Goal: Task Accomplishment & Management: Manage account settings

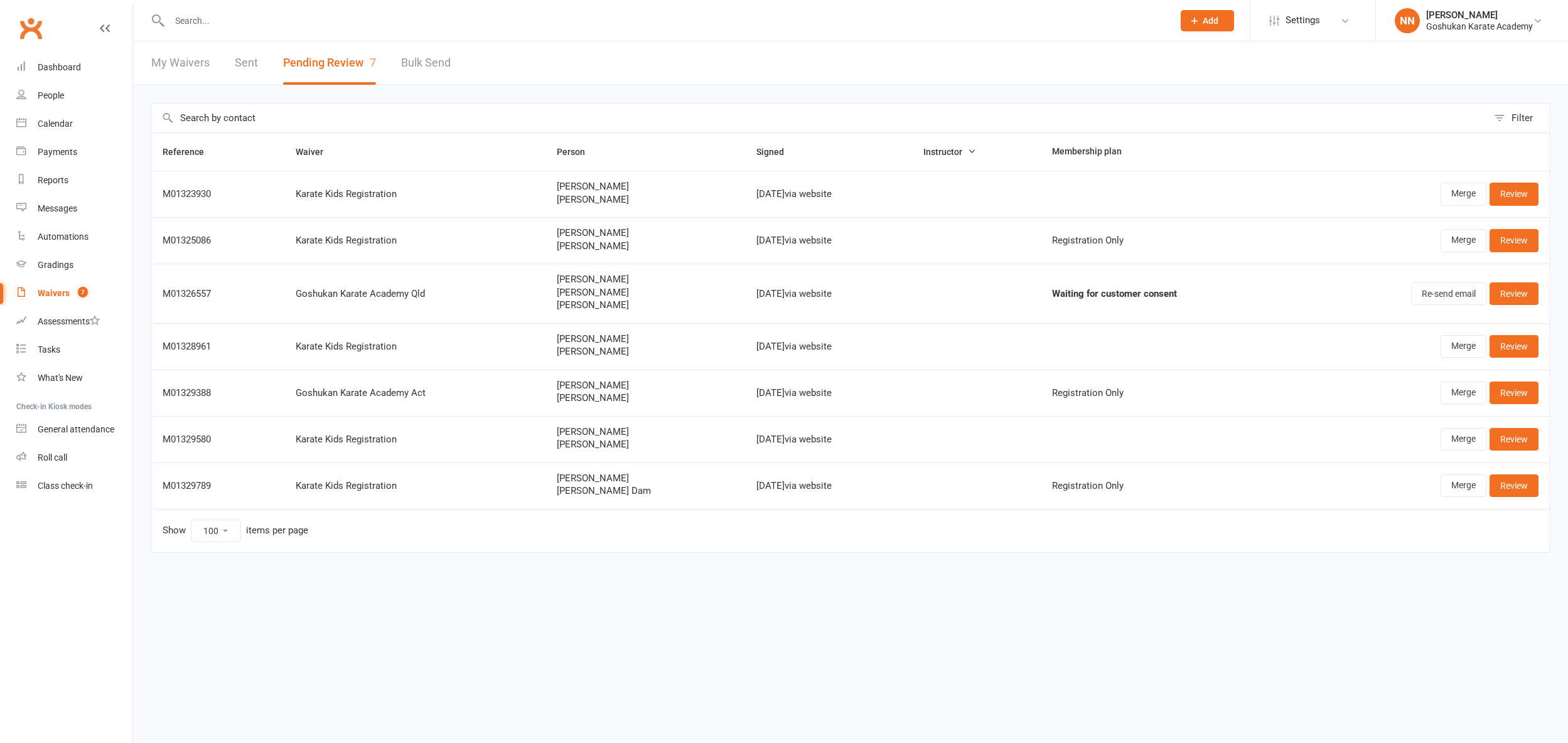
select select "100"
click at [39, 292] on div "Waivers" at bounding box center [53, 293] width 32 height 10
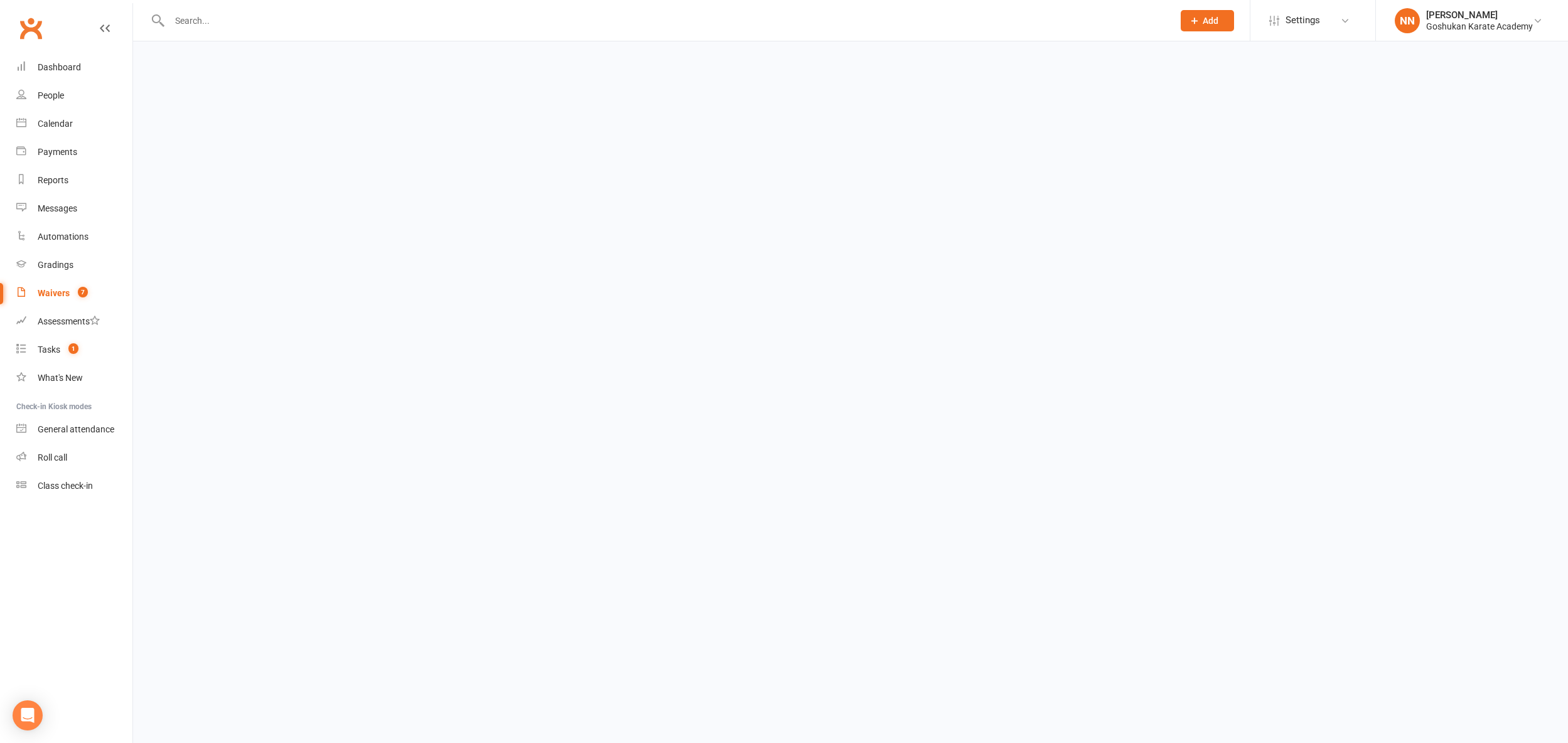
select select "100"
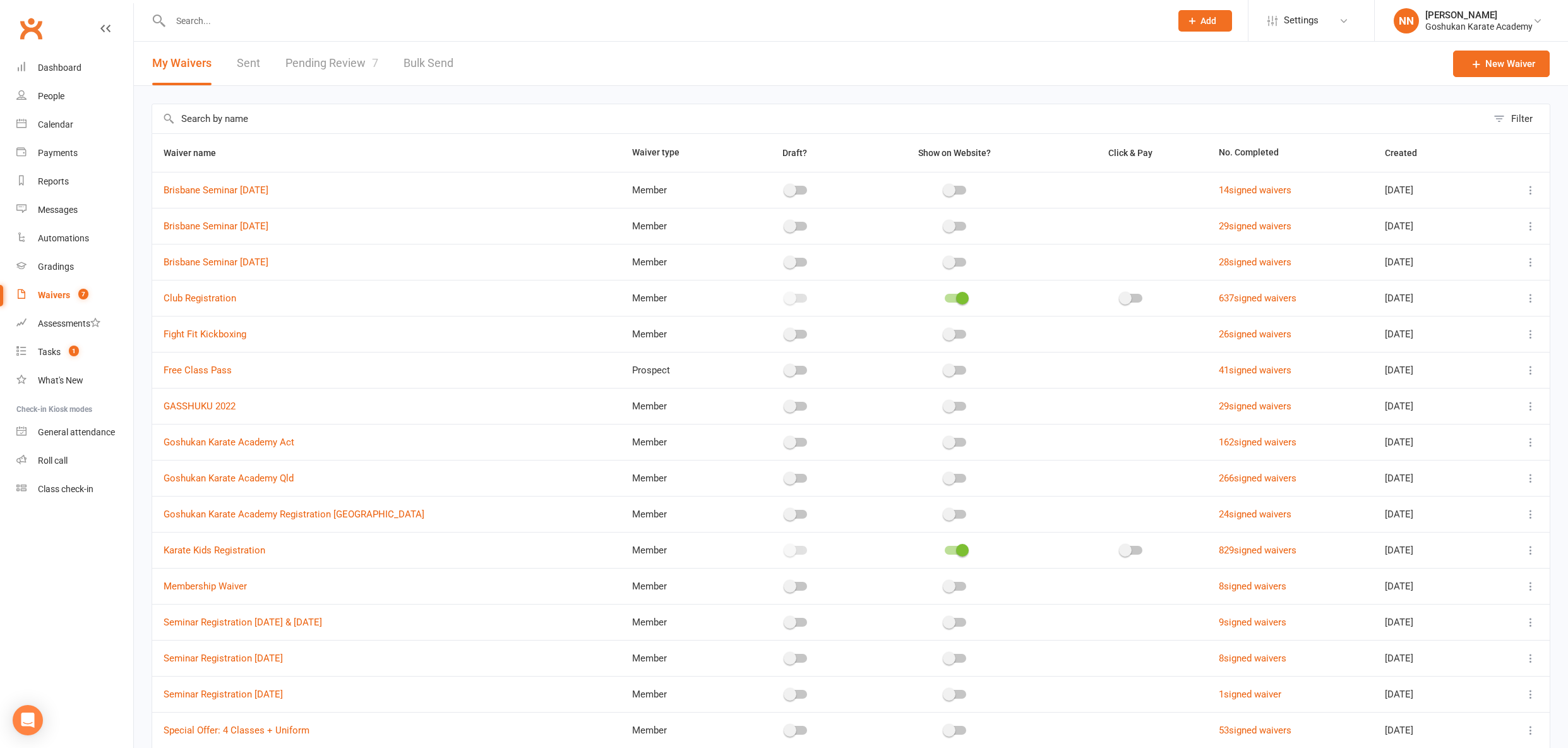
click at [337, 60] on link "Pending Review 7" at bounding box center [332, 63] width 93 height 44
select select "100"
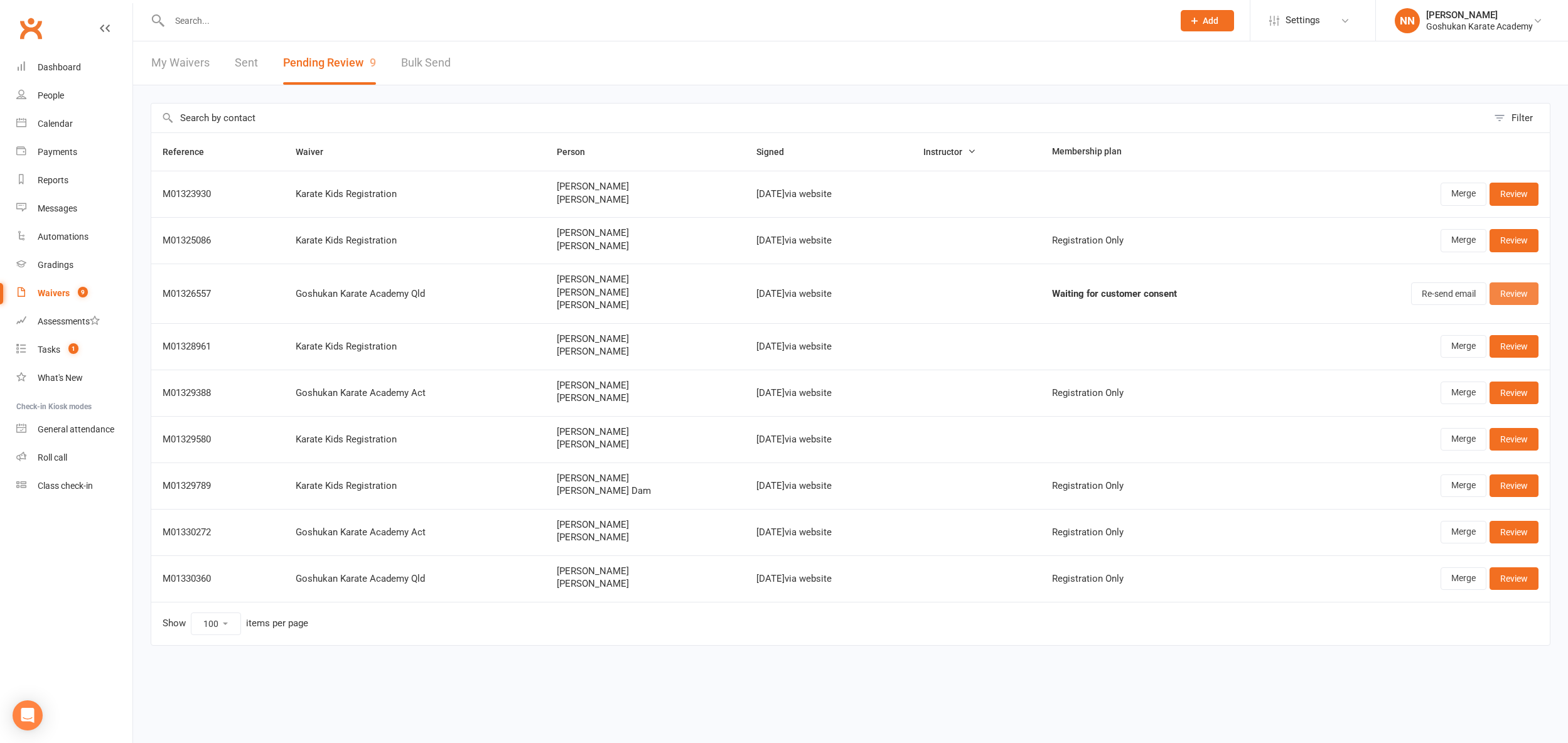
click at [1521, 293] on link "Review" at bounding box center [1514, 293] width 49 height 22
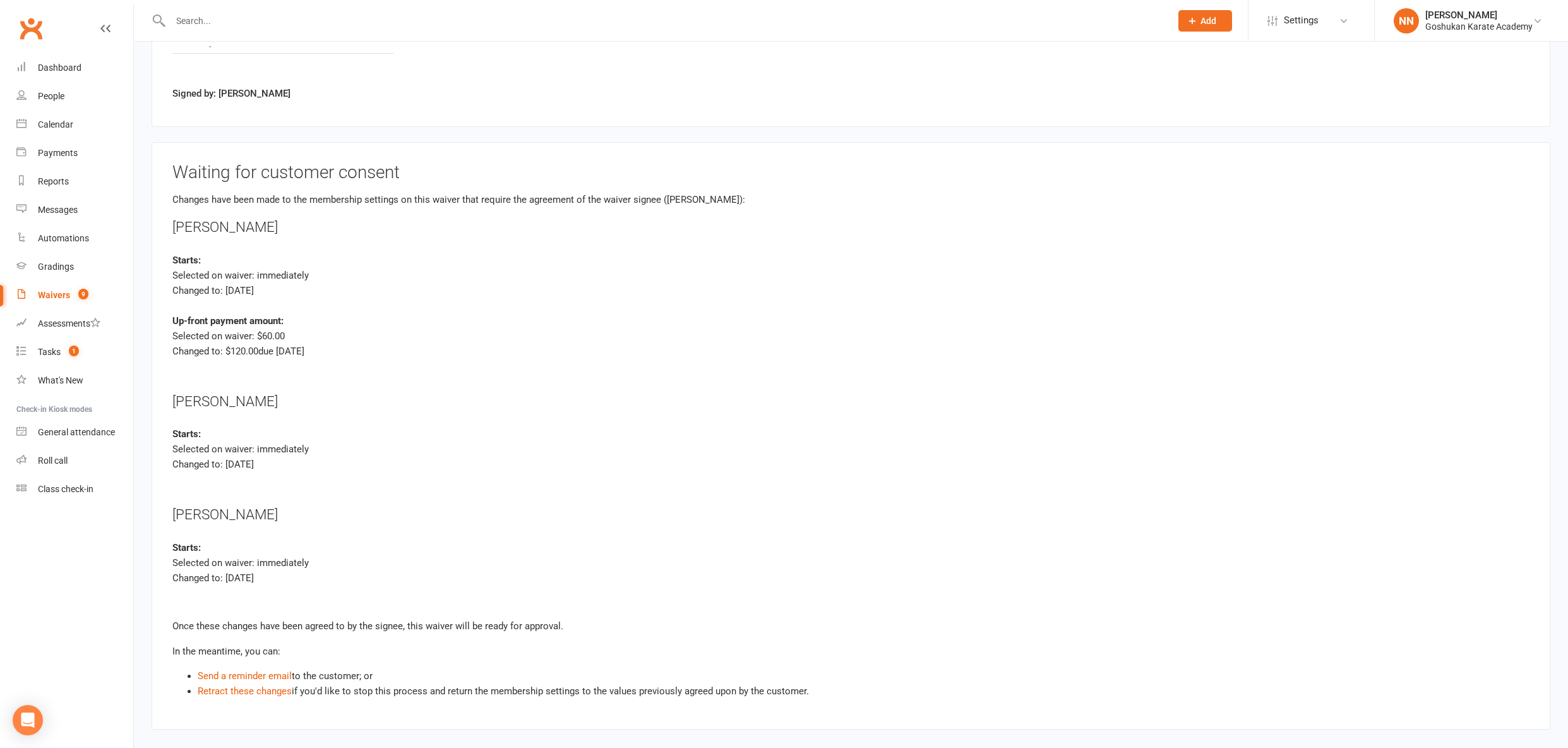
scroll to position [3007, 0]
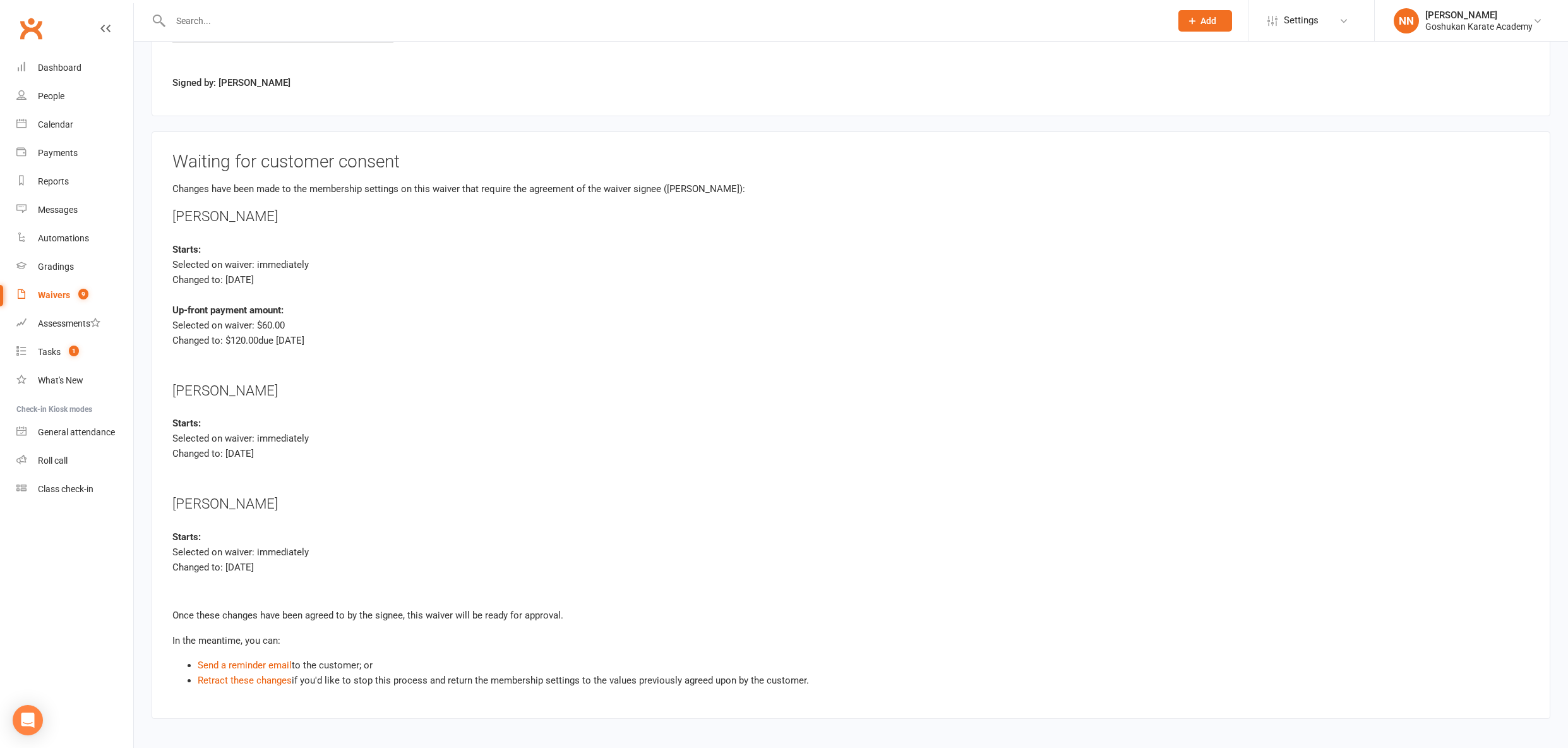
click at [46, 293] on div "Waivers" at bounding box center [54, 295] width 32 height 10
select select "100"
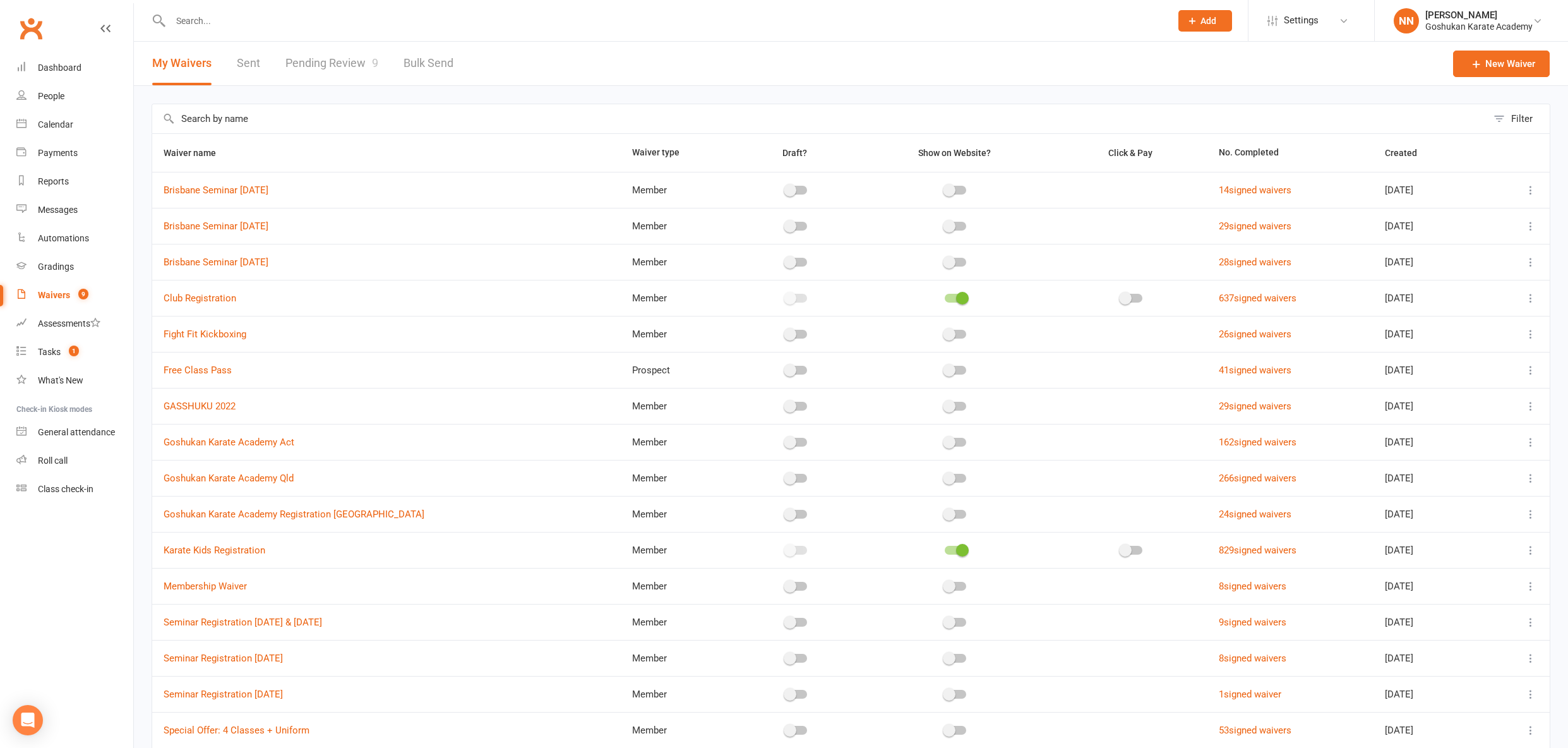
click at [337, 62] on link "Pending Review 9" at bounding box center [332, 63] width 93 height 44
select select "100"
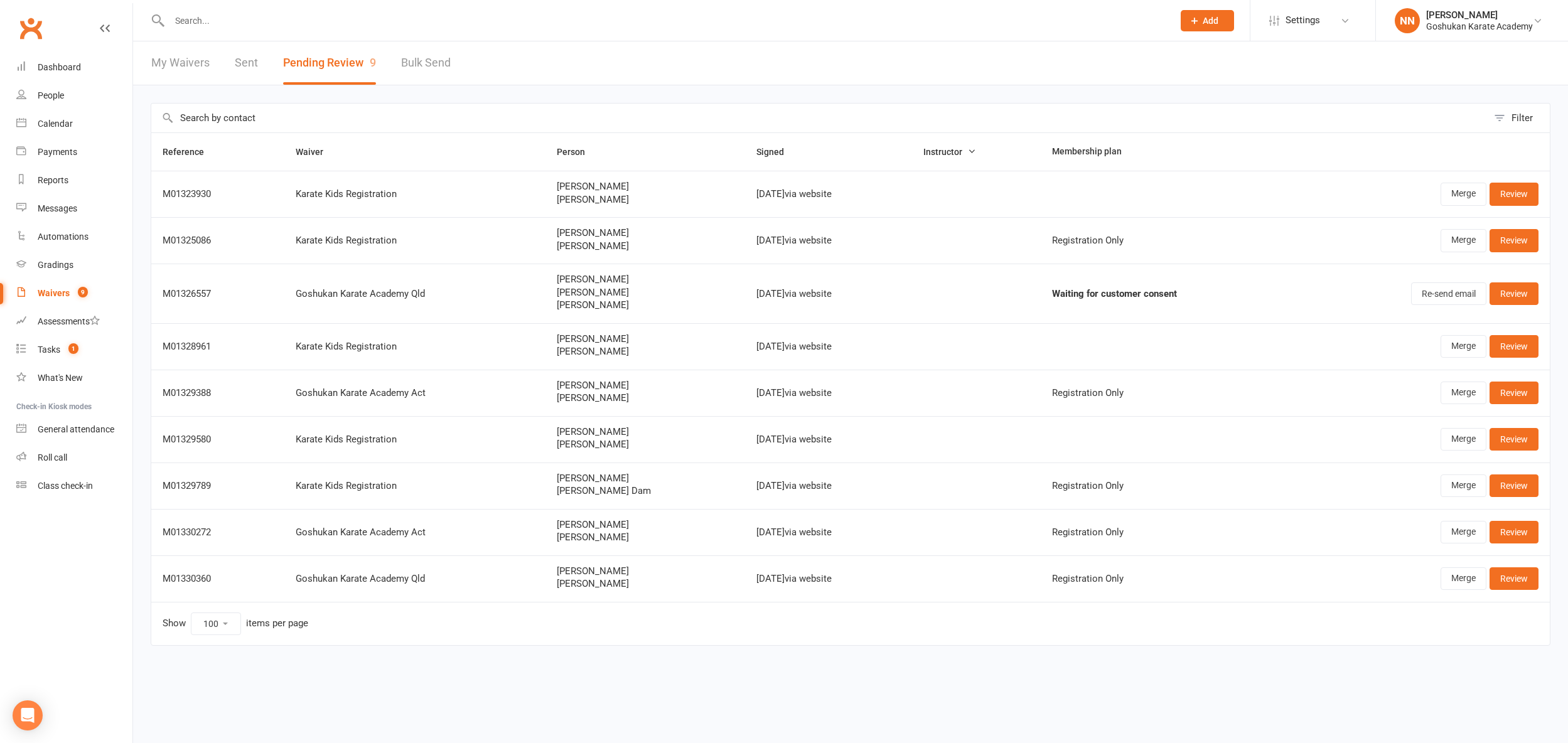
click at [459, 581] on div "Goshukan Karate Academy Qld" at bounding box center [414, 579] width 239 height 11
click at [252, 592] on td "M01330360" at bounding box center [218, 579] width 133 height 47
click at [1522, 577] on link "Review" at bounding box center [1514, 578] width 49 height 22
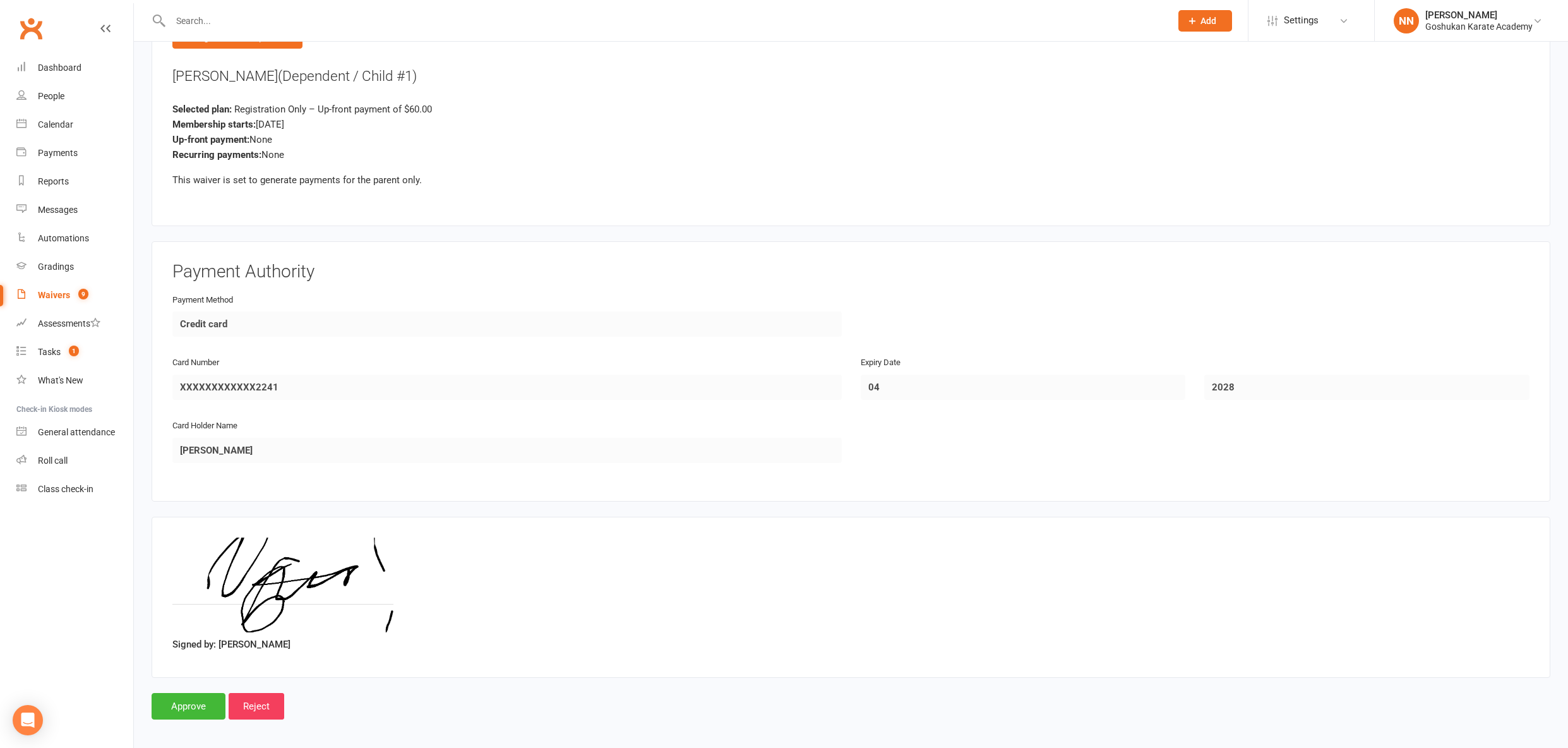
scroll to position [1813, 0]
click at [185, 694] on input "Approve" at bounding box center [188, 704] width 74 height 27
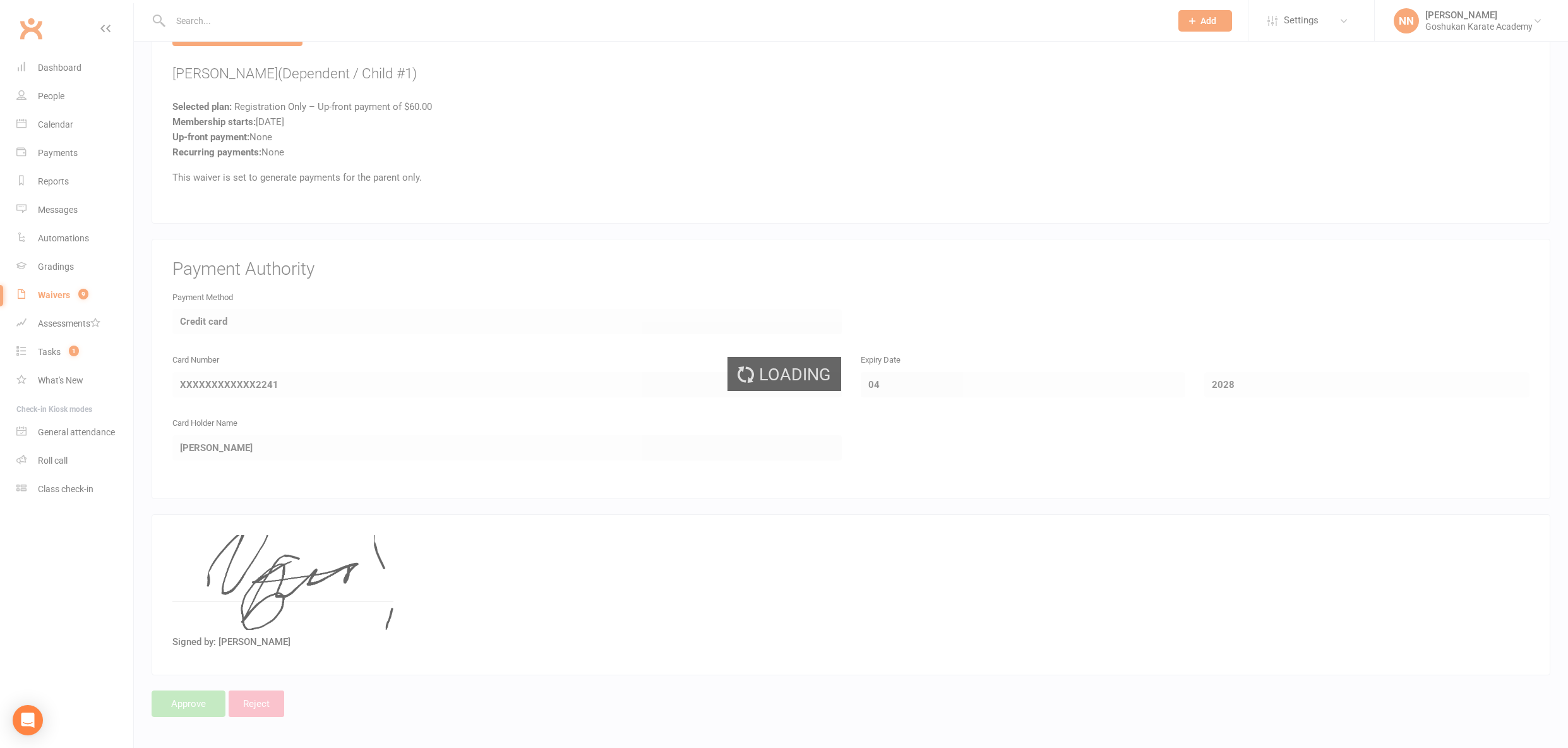
select select "100"
